Goal: Task Accomplishment & Management: Complete application form

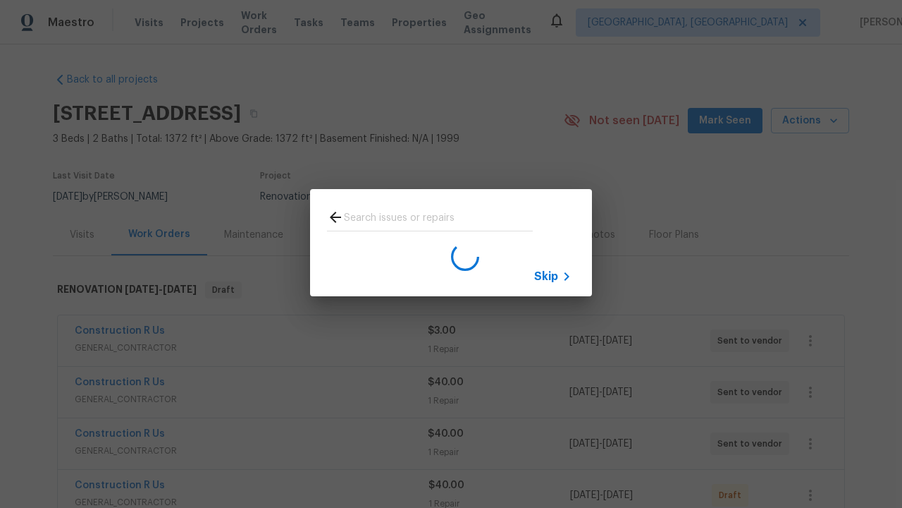
click at [546, 276] on span "Skip" at bounding box center [546, 276] width 24 height 14
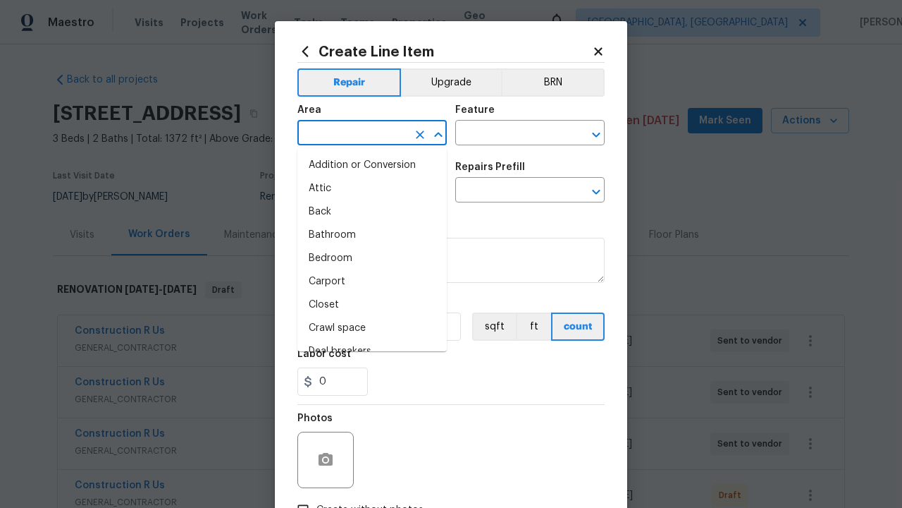
click at [372, 258] on li "Bedroom" at bounding box center [372, 258] width 149 height 23
type input "Bedroom"
type input "Flooring"
type input "Wallpaper"
type input "Remove"
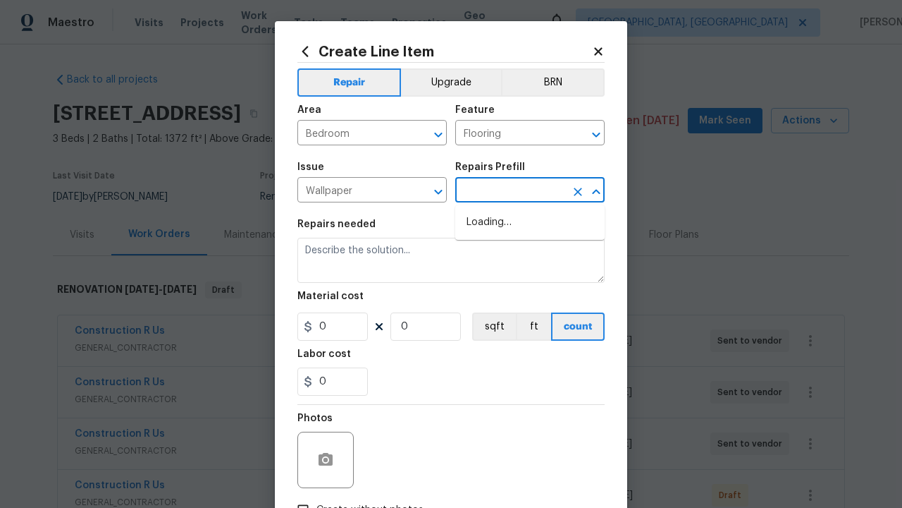
type input "Walls and Ceiling"
type input "Remove decals $20.00"
type textarea "Remove decals from door/wall/ceiling"
type input "20"
type input "1"
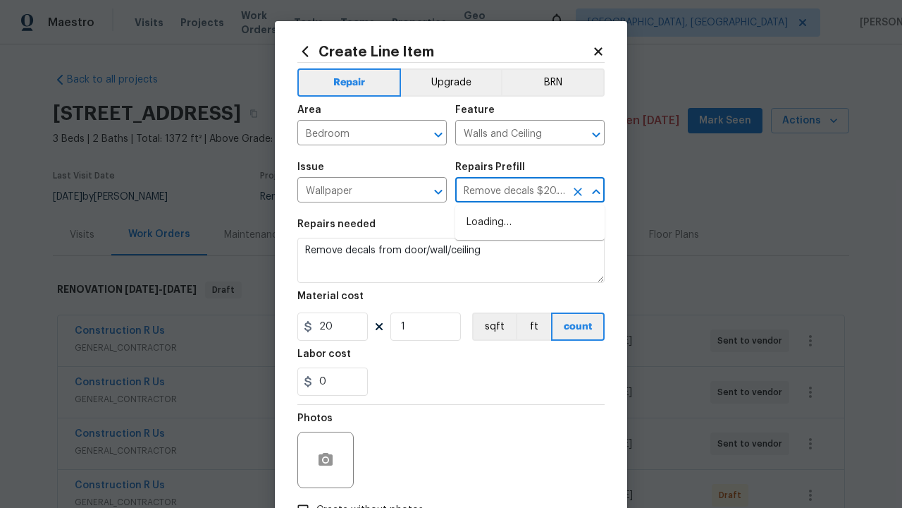
type input "Remove decals $20.00"
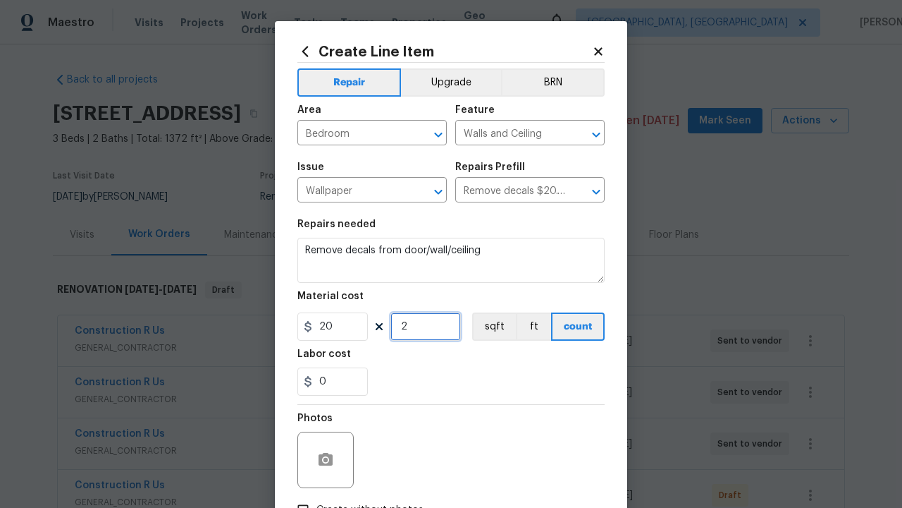
type input "2"
click at [493, 326] on button "sqft" at bounding box center [494, 326] width 44 height 28
click at [303, 496] on input "Create without photos" at bounding box center [303, 509] width 27 height 27
checkbox input "true"
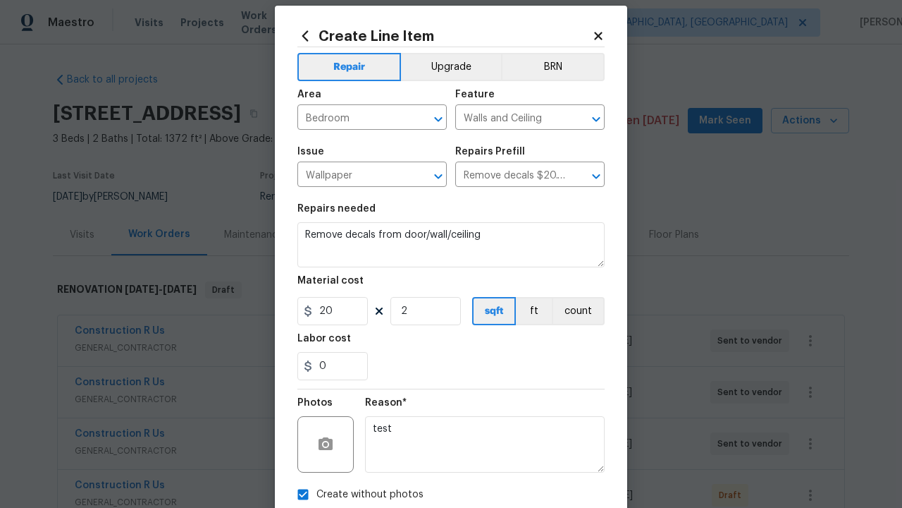
type textarea "test"
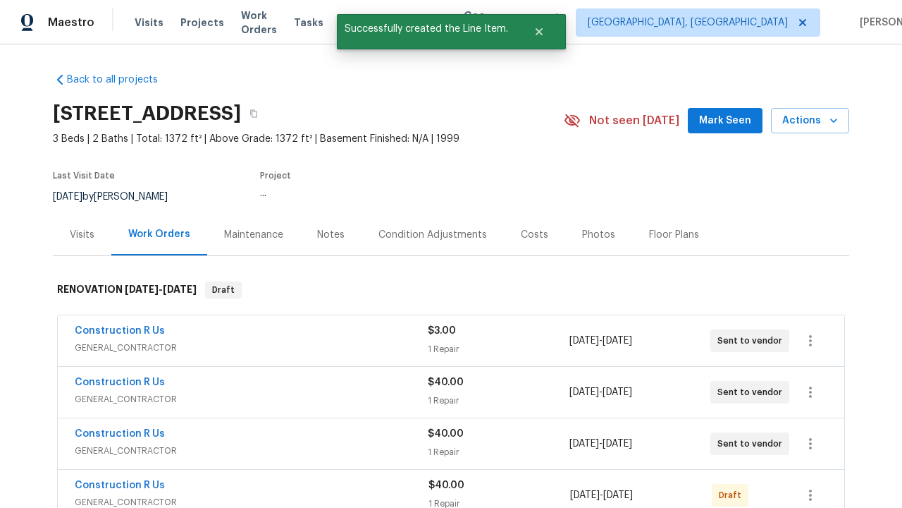
checkbox input "true"
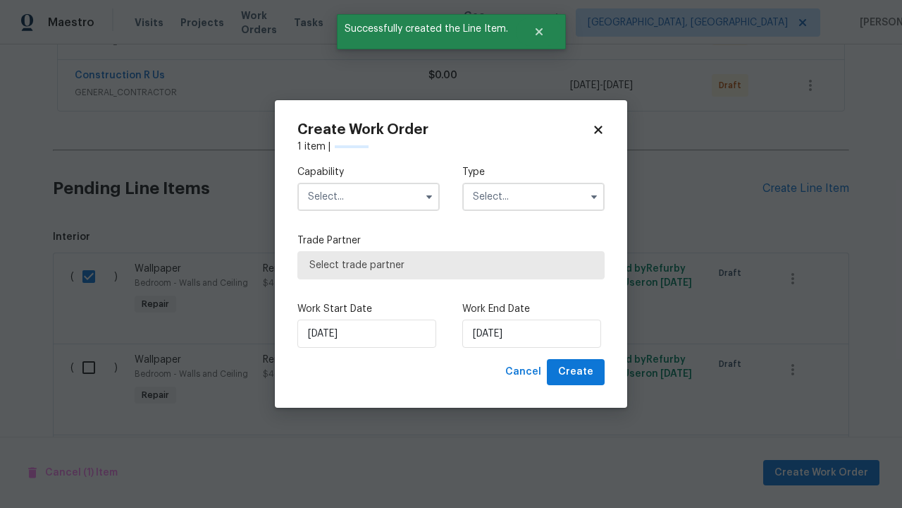
click at [369, 183] on input "text" at bounding box center [369, 197] width 142 height 28
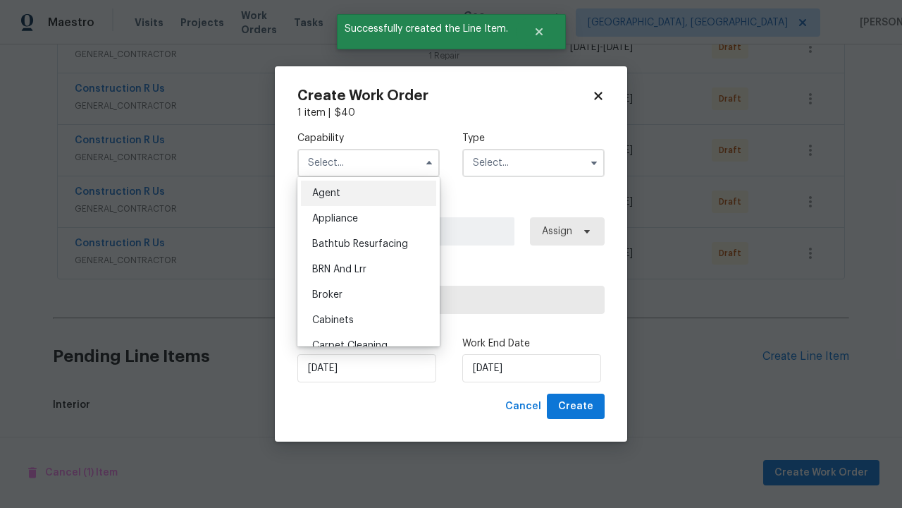
type input "General Contractor"
click at [534, 162] on input "text" at bounding box center [534, 163] width 142 height 28
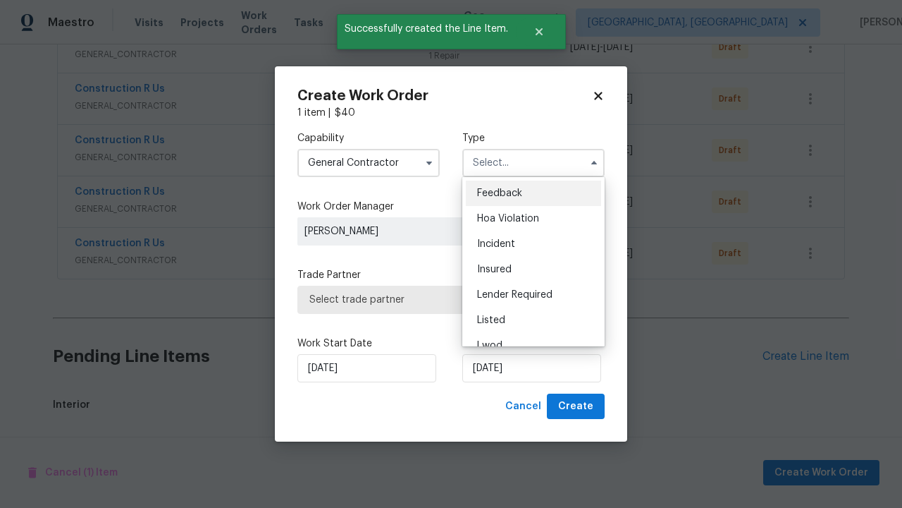
scroll to position [821, 0]
click at [503, 417] on span "Renovation" at bounding box center [503, 422] width 52 height 10
type input "Renovation"
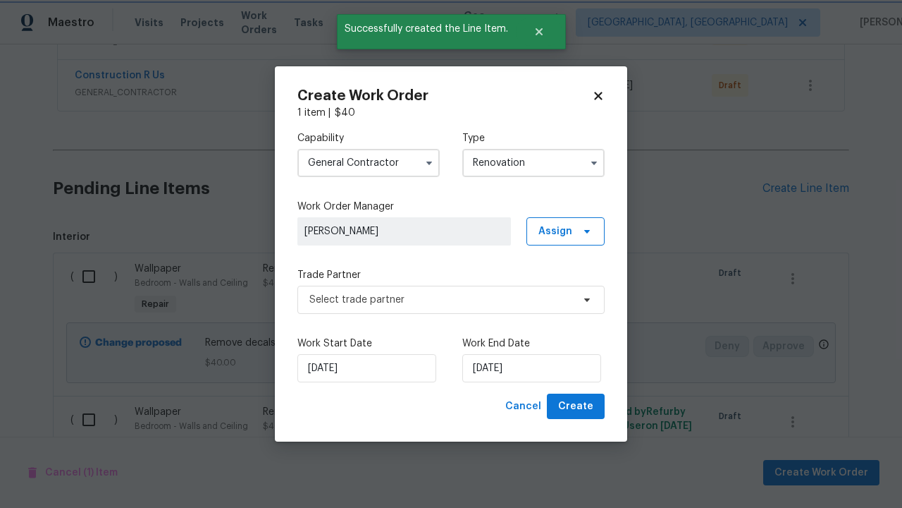
click at [441, 299] on span "Select trade partner" at bounding box center [441, 300] width 263 height 14
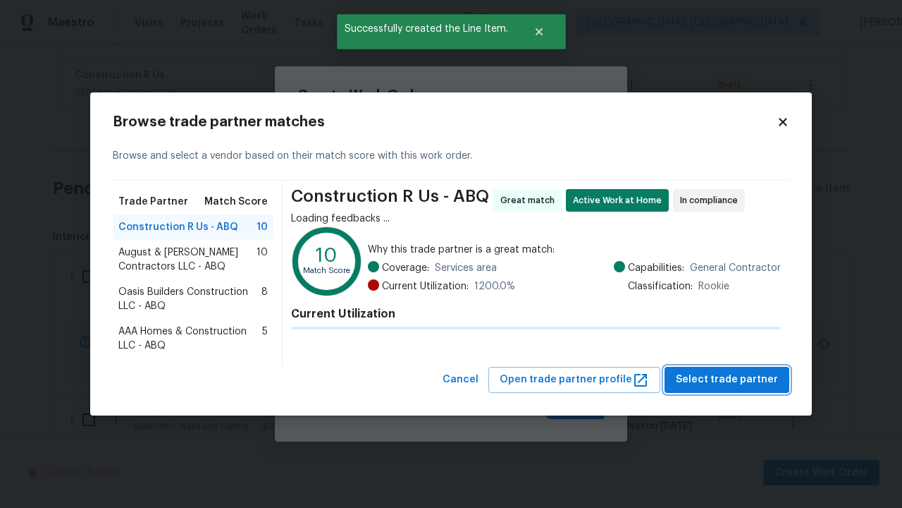
click at [731, 379] on span "Select trade partner" at bounding box center [727, 380] width 102 height 18
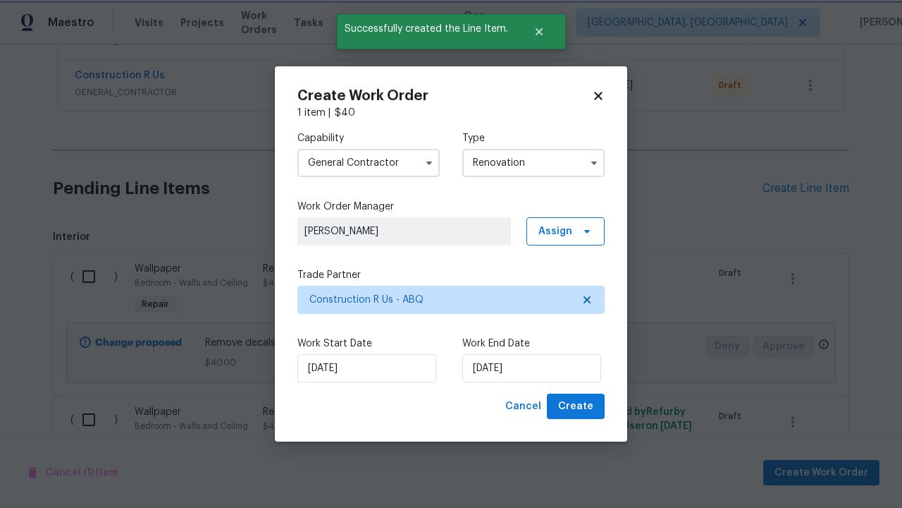
scroll to position [197, 223]
click at [577, 406] on span "Create" at bounding box center [575, 407] width 35 height 18
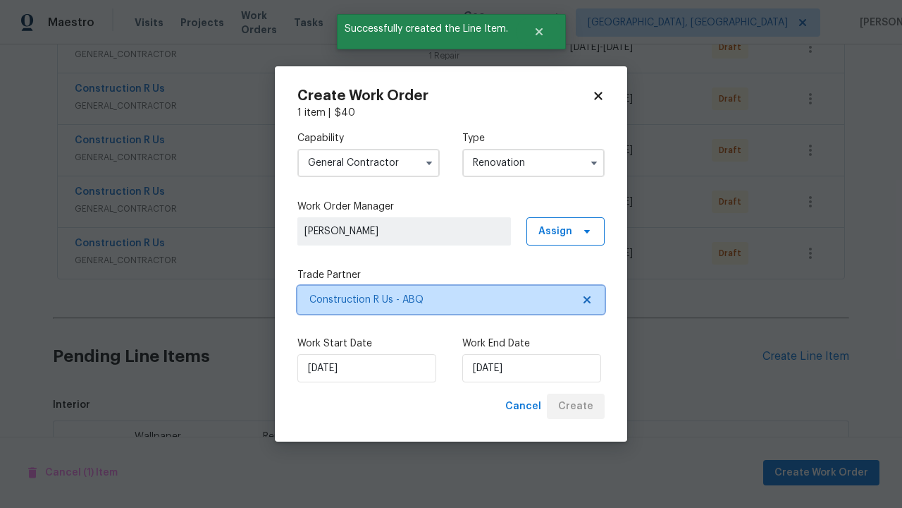
scroll to position [821, 0]
